Goal: Check status: Check status

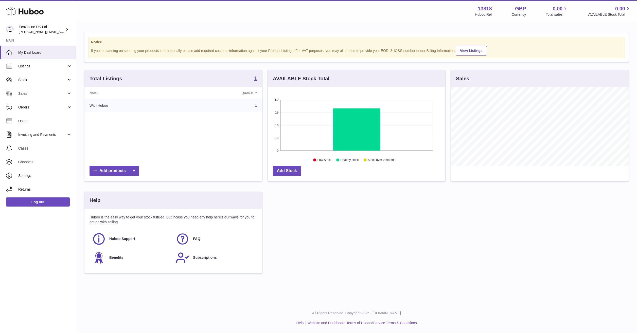
scroll to position [79, 178]
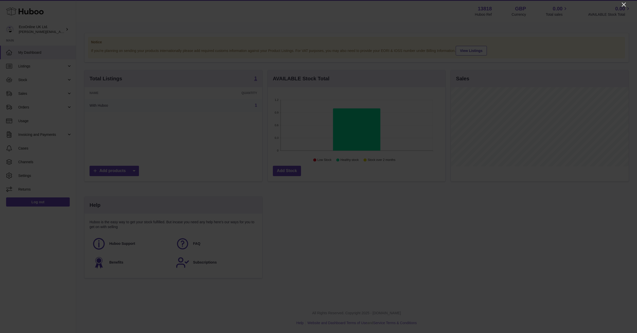
click at [624, 3] on icon "Close" at bounding box center [624, 5] width 6 height 6
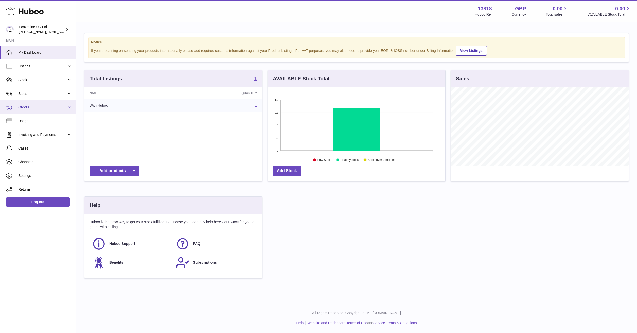
click at [41, 108] on span "Orders" at bounding box center [42, 107] width 48 height 5
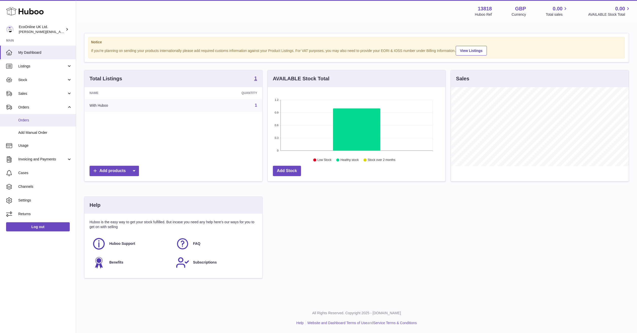
click at [38, 119] on span "Orders" at bounding box center [45, 120] width 54 height 5
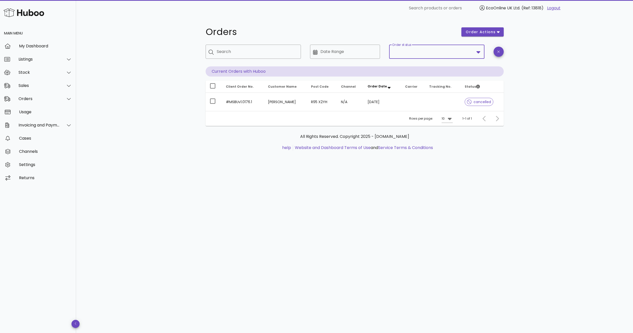
click at [443, 49] on input "Order status" at bounding box center [433, 52] width 82 height 8
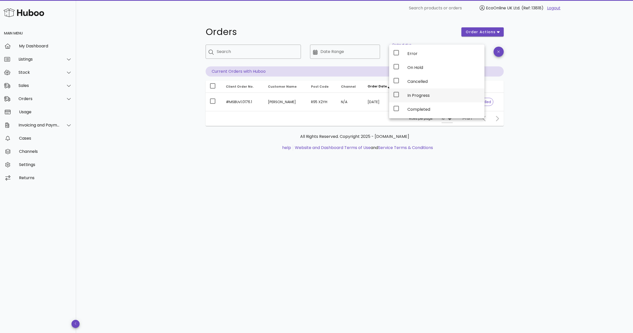
click at [437, 93] on div "In Progress" at bounding box center [444, 95] width 73 height 5
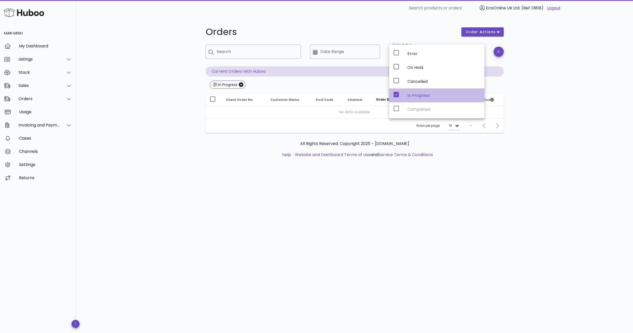
click at [396, 94] on icon at bounding box center [396, 94] width 5 height 5
click at [522, 109] on div "Orders order actions ​ Search ​ Date Range ​ Order status Current Orders with H…" at bounding box center [354, 174] width 557 height 317
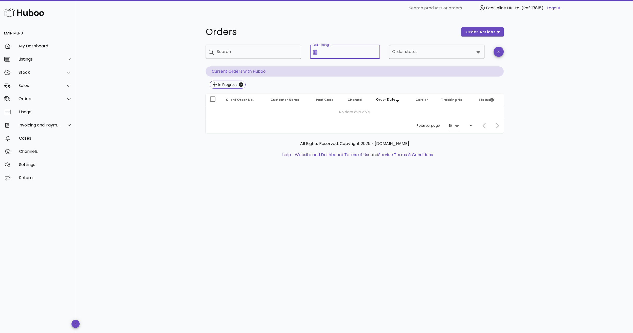
click at [338, 50] on input "Date Range" at bounding box center [349, 52] width 57 height 8
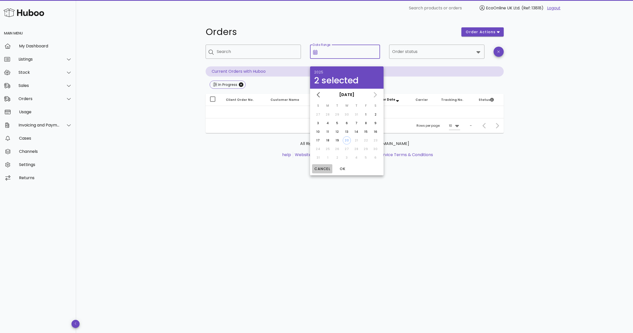
click at [317, 168] on span "Cancel" at bounding box center [322, 168] width 16 height 5
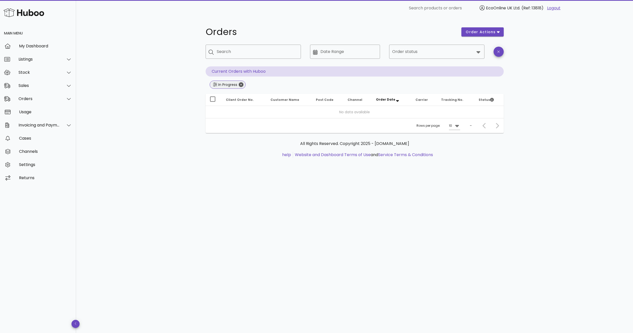
click at [240, 85] on icon "Close" at bounding box center [241, 84] width 5 height 5
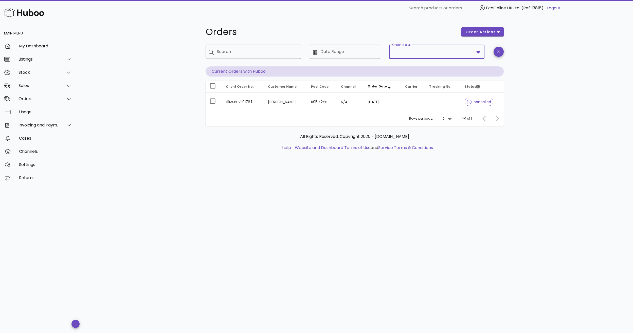
click at [471, 49] on input "Order status" at bounding box center [433, 52] width 82 height 8
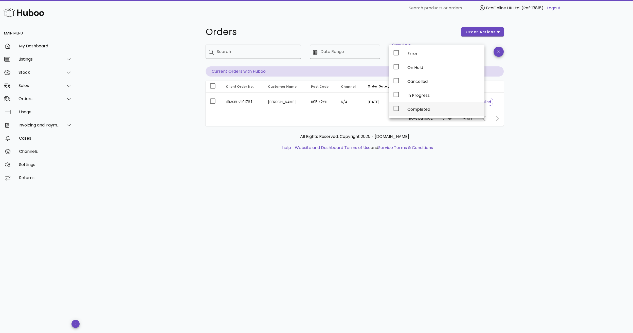
click at [453, 107] on div "Completed" at bounding box center [444, 109] width 73 height 11
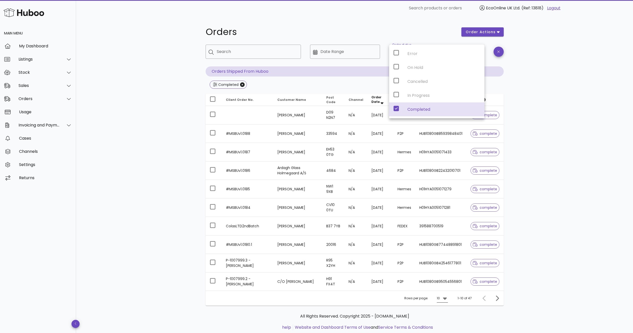
click at [444, 298] on icon at bounding box center [445, 298] width 6 height 6
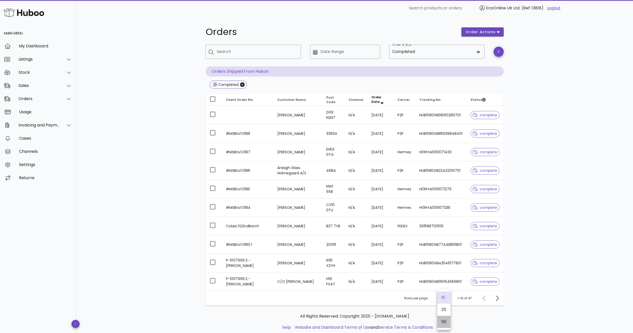
click at [444, 320] on div "50" at bounding box center [444, 322] width 5 height 5
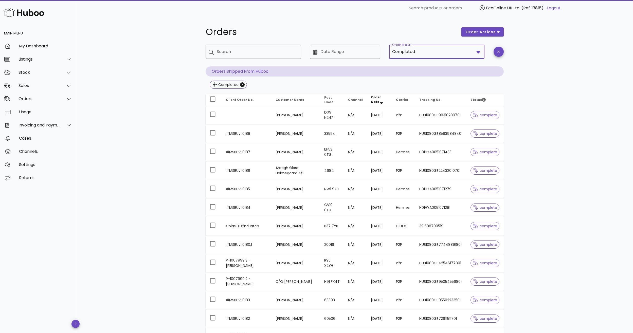
click at [446, 51] on input "Order status" at bounding box center [445, 52] width 58 height 8
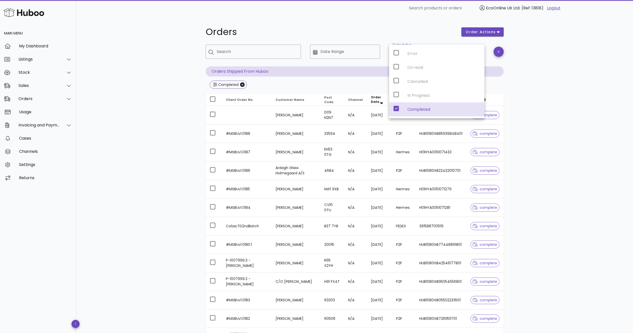
click at [427, 94] on div "Error On Hold Cancelled In Progress Completed" at bounding box center [436, 82] width 95 height 74
click at [394, 95] on div "Error On Hold Cancelled In Progress Completed" at bounding box center [436, 82] width 95 height 74
click at [396, 95] on div "Error On Hold Cancelled In Progress Completed" at bounding box center [436, 82] width 95 height 74
click at [241, 84] on icon "Close" at bounding box center [242, 84] width 5 height 5
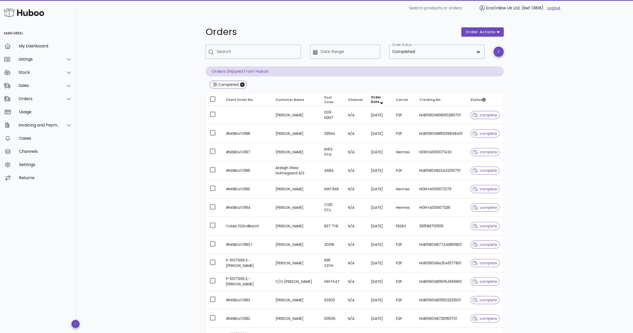
click at [421, 51] on input "Order status" at bounding box center [445, 52] width 58 height 8
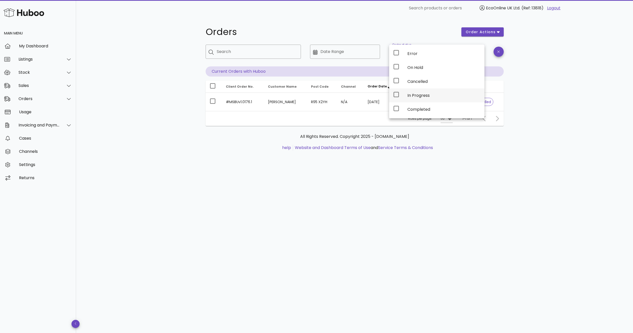
click at [394, 93] on icon at bounding box center [396, 95] width 6 height 6
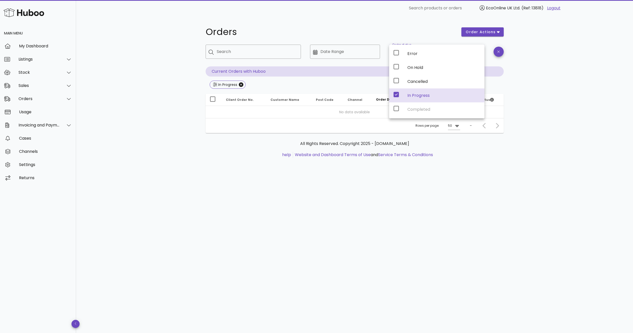
click at [533, 106] on div "Orders order actions ​ Search ​ Date Range ​ Order status In Progress Current O…" at bounding box center [354, 174] width 557 height 317
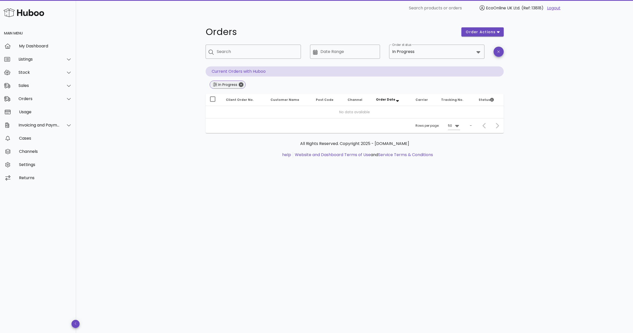
click at [243, 85] on icon "Close" at bounding box center [241, 84] width 5 height 5
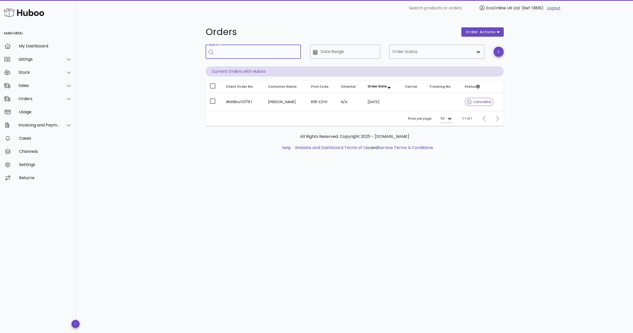
click at [238, 52] on input "Search" at bounding box center [257, 52] width 80 height 8
type input "*******"
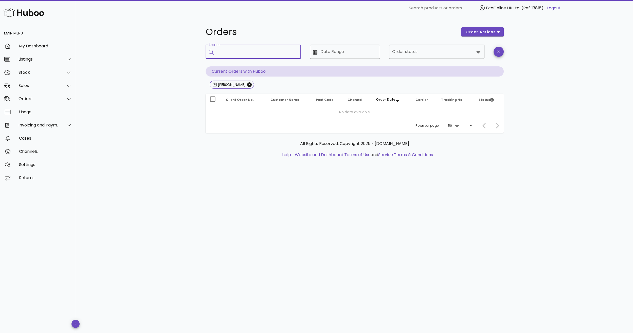
paste input "********"
type input "********"
click at [247, 85] on icon "Close" at bounding box center [249, 84] width 5 height 5
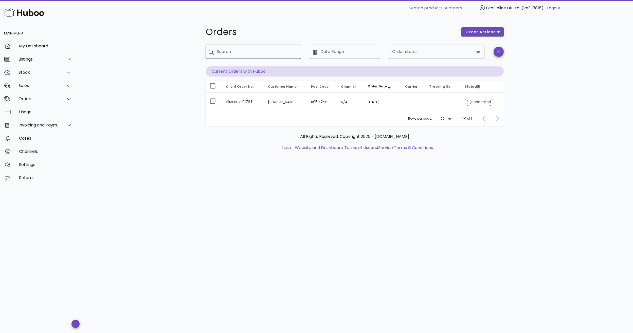
click at [236, 53] on input "Search" at bounding box center [257, 52] width 80 height 8
paste input "********"
type input "********"
